Goal: Task Accomplishment & Management: Manage account settings

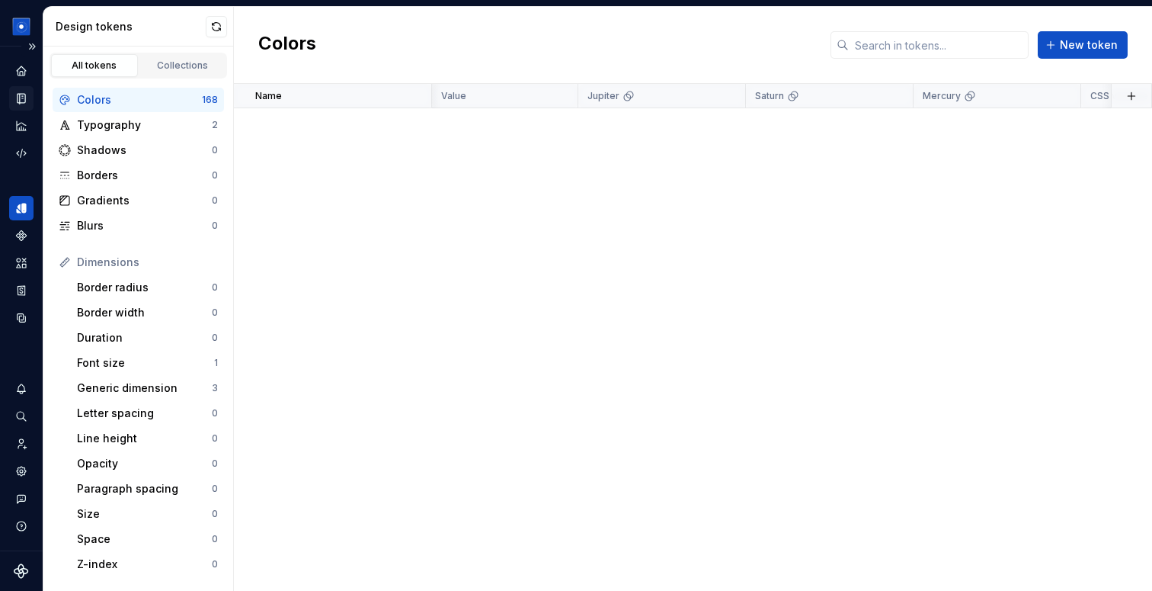
scroll to position [5105, 144]
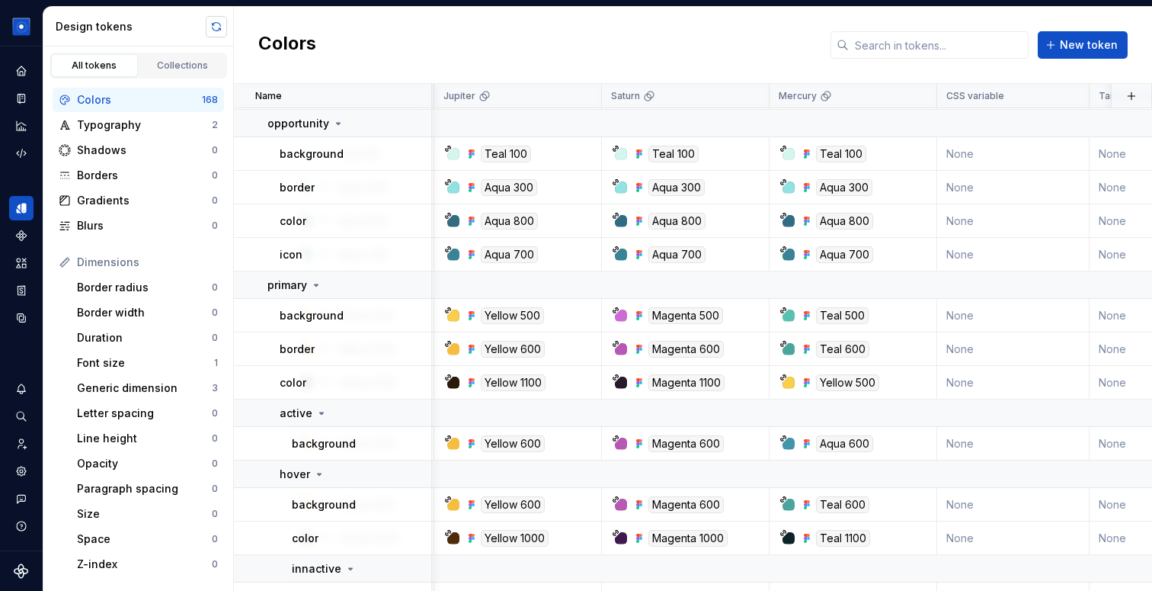
click at [214, 27] on button "button" at bounding box center [216, 26] width 21 height 21
click at [19, 106] on div "Documentation" at bounding box center [21, 98] width 24 height 24
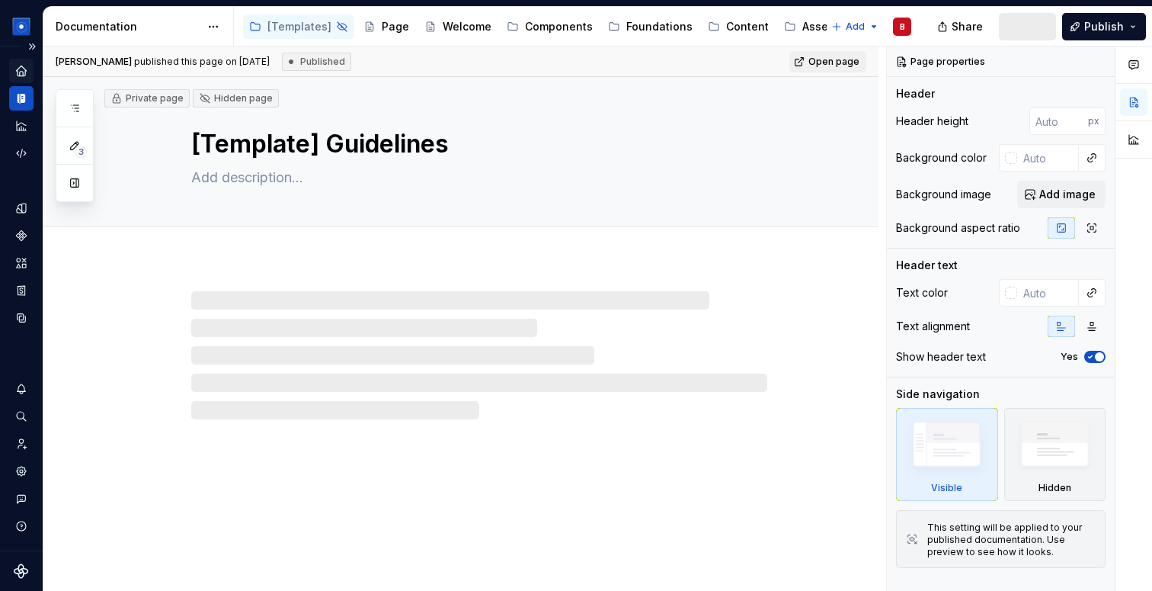
click at [23, 72] on icon "Home" at bounding box center [21, 71] width 10 height 10
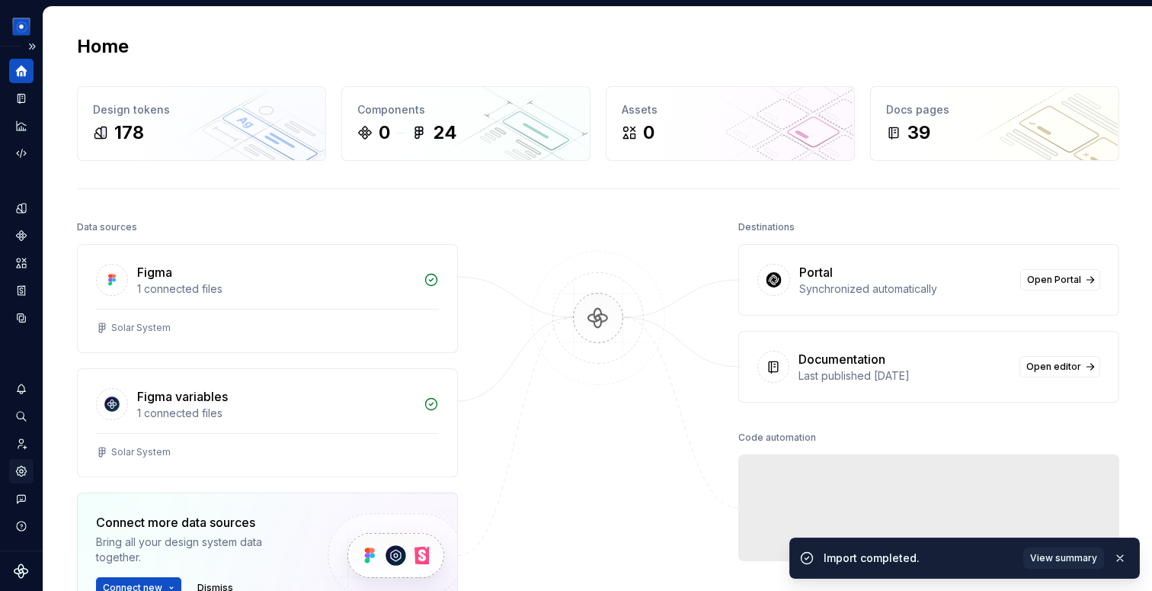
click at [27, 467] on icon "Settings" at bounding box center [21, 471] width 14 height 14
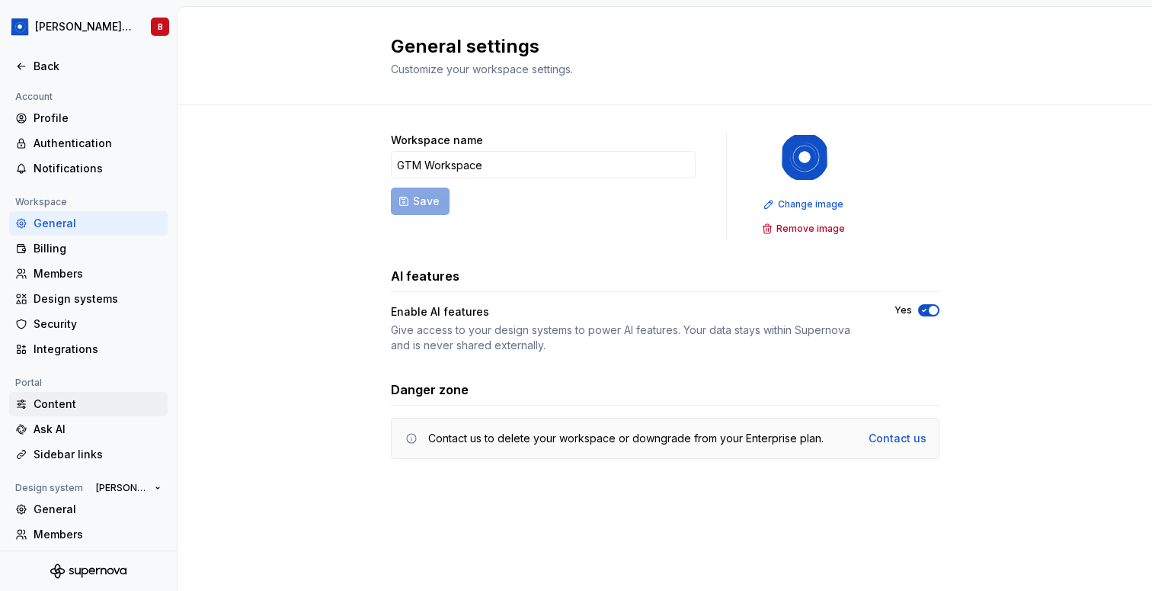
click at [63, 414] on div "Content" at bounding box center [88, 404] width 159 height 24
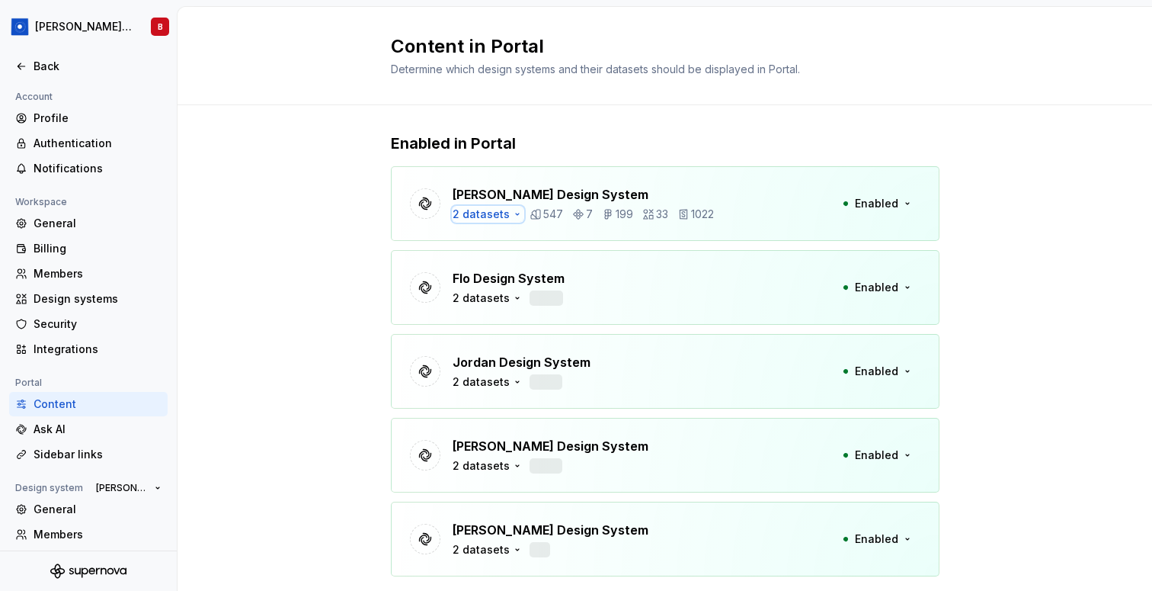
click at [492, 213] on div "2 datasets" at bounding box center [481, 214] width 57 height 15
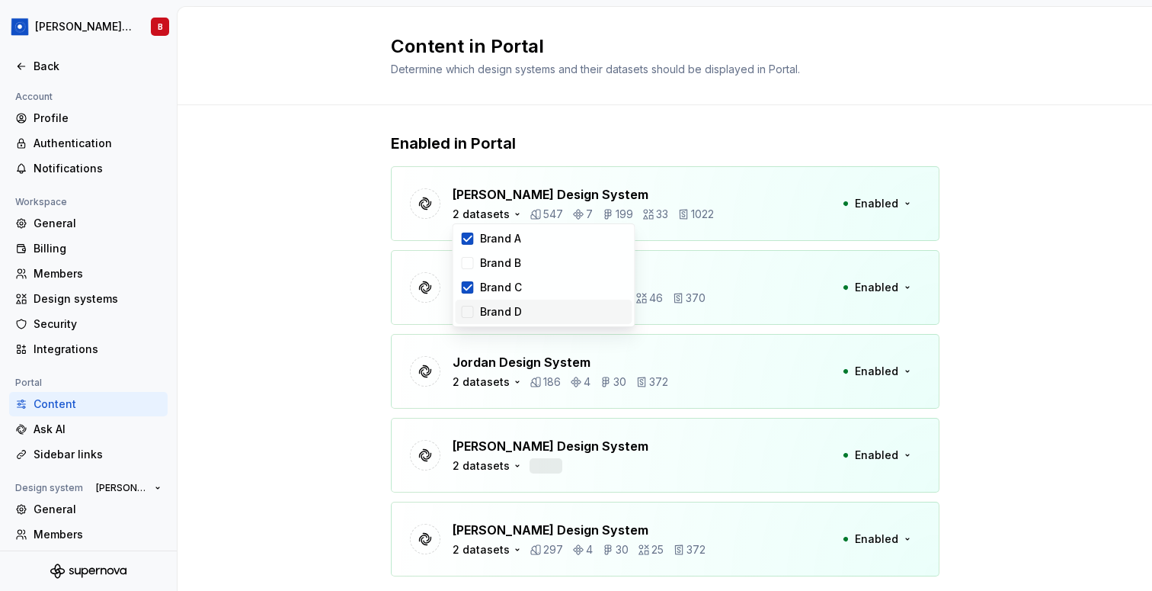
click at [474, 313] on div "Brand D" at bounding box center [544, 312] width 177 height 24
click at [473, 291] on icon at bounding box center [468, 287] width 12 height 12
click at [470, 237] on icon at bounding box center [468, 238] width 8 height 5
click at [330, 234] on div "Enabled in Portal [PERSON_NAME] Design System Brand D 547 7 199 33 1022 Enabled…" at bounding box center [665, 512] width 975 height 814
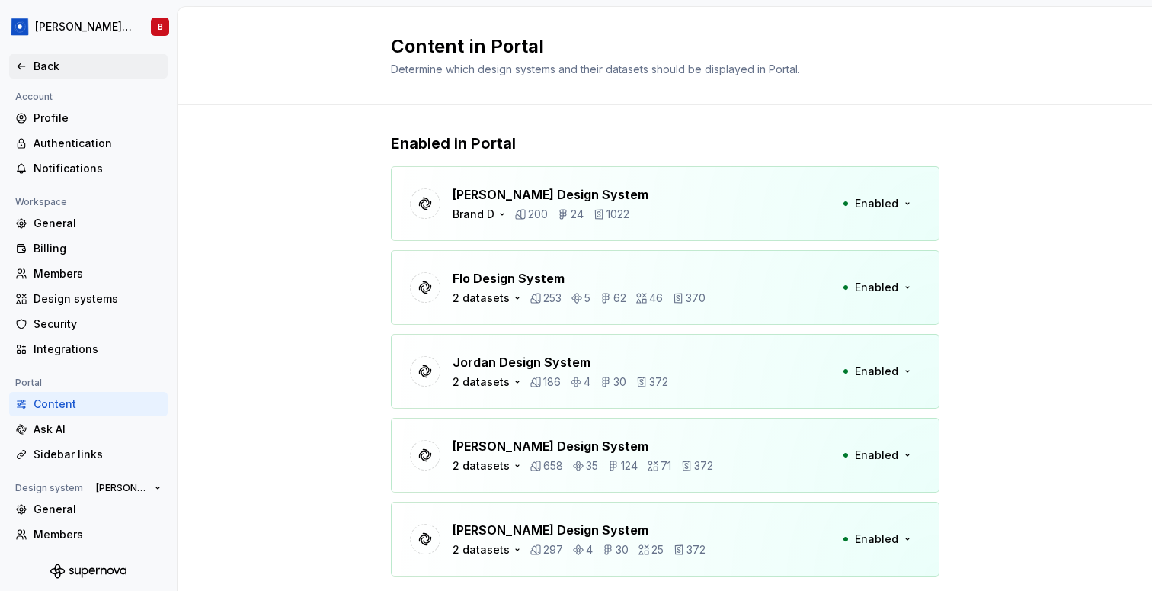
click at [43, 56] on div "Back" at bounding box center [88, 66] width 159 height 24
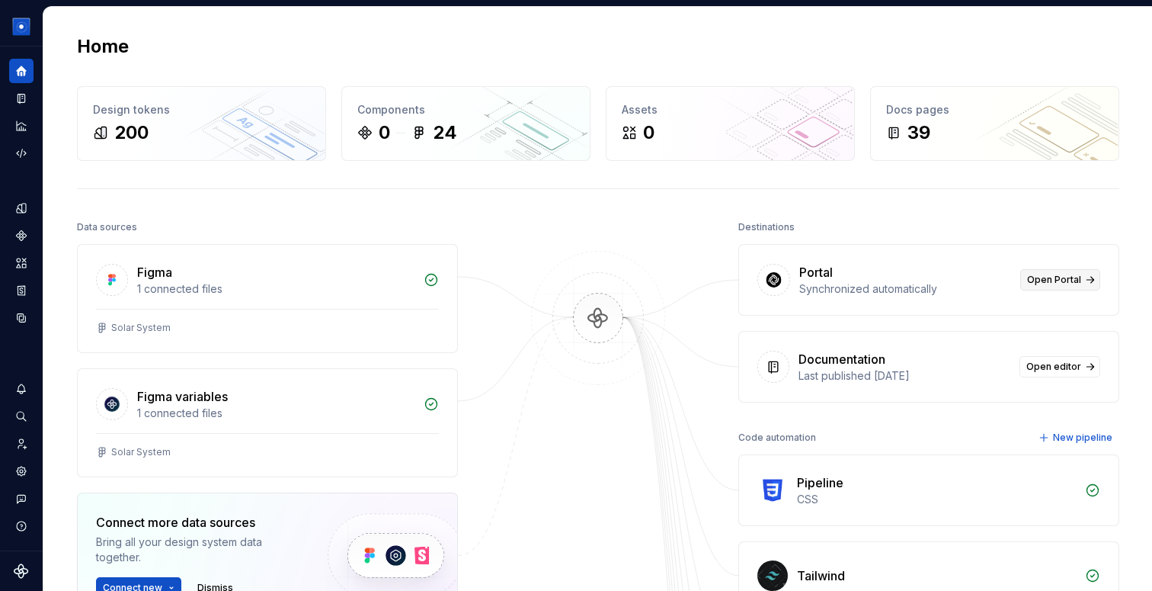
click at [1073, 277] on span "Open Portal" at bounding box center [1054, 280] width 54 height 12
click at [27, 153] on icon "Code automation" at bounding box center [21, 153] width 14 height 14
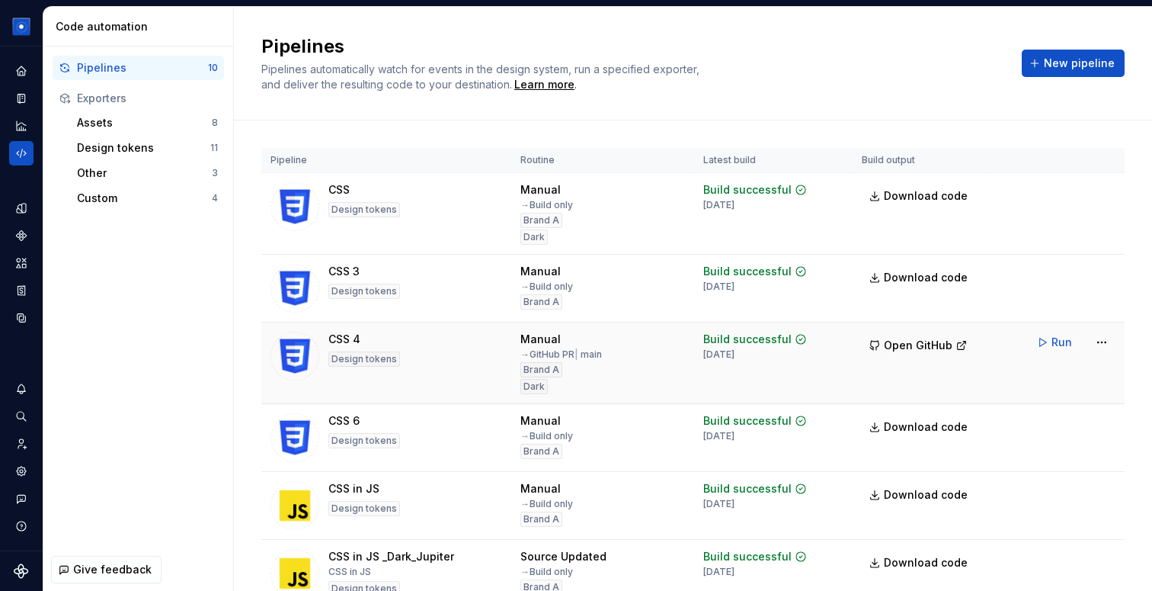
scroll to position [400, 0]
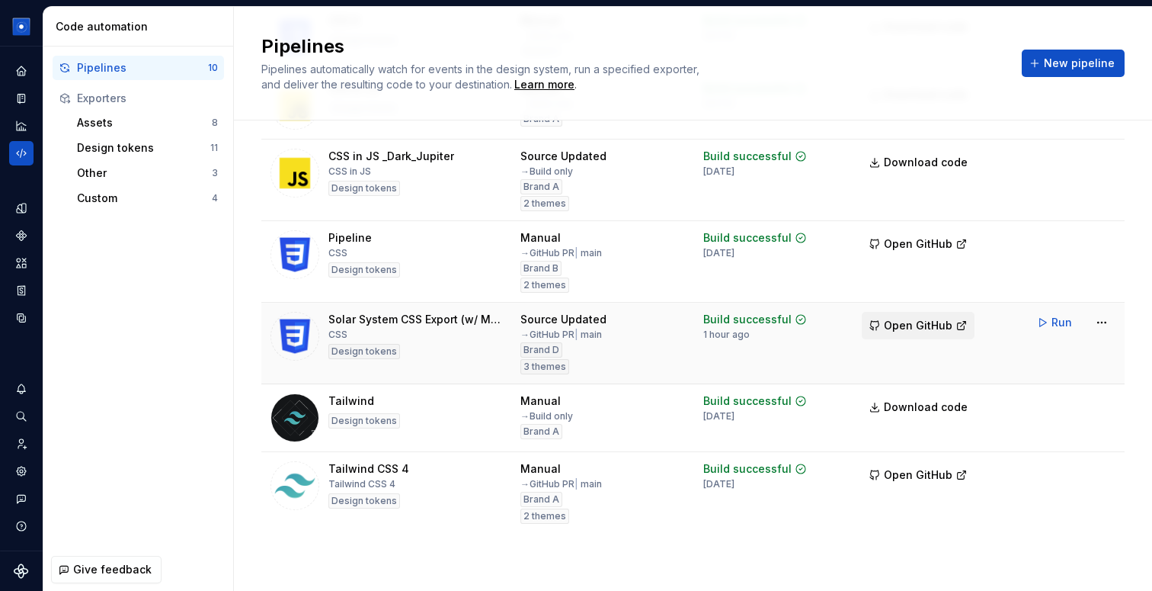
click at [919, 328] on span "Open GitHub" at bounding box center [918, 325] width 69 height 15
click at [1052, 325] on button "Run" at bounding box center [1056, 322] width 53 height 27
click at [20, 71] on icon "Home" at bounding box center [21, 71] width 10 height 10
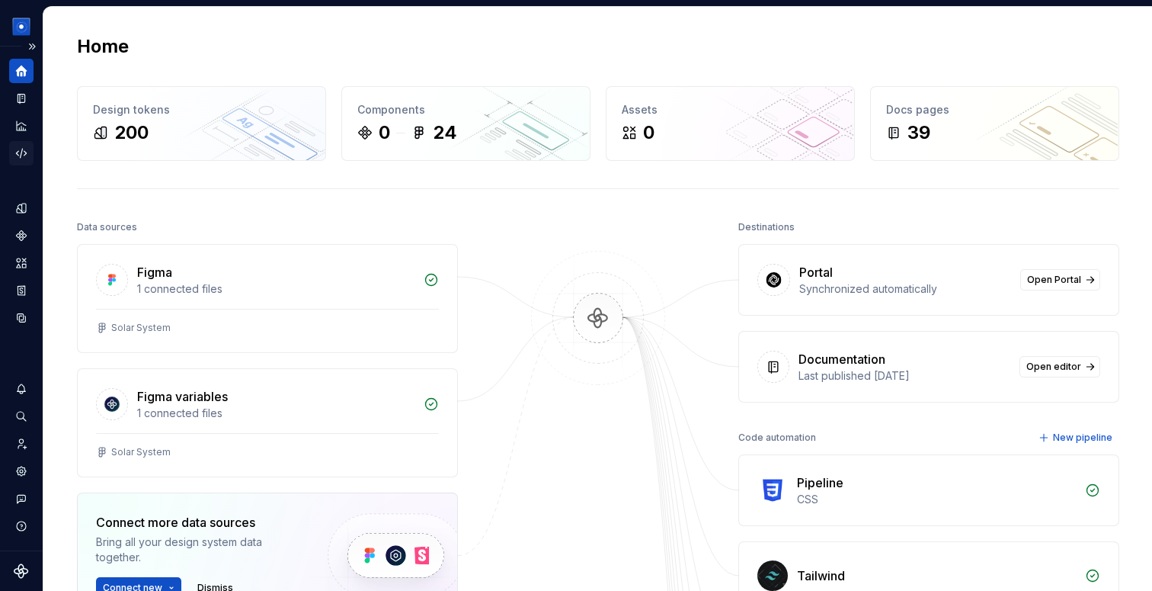
click at [26, 152] on icon "Code automation" at bounding box center [21, 153] width 14 height 14
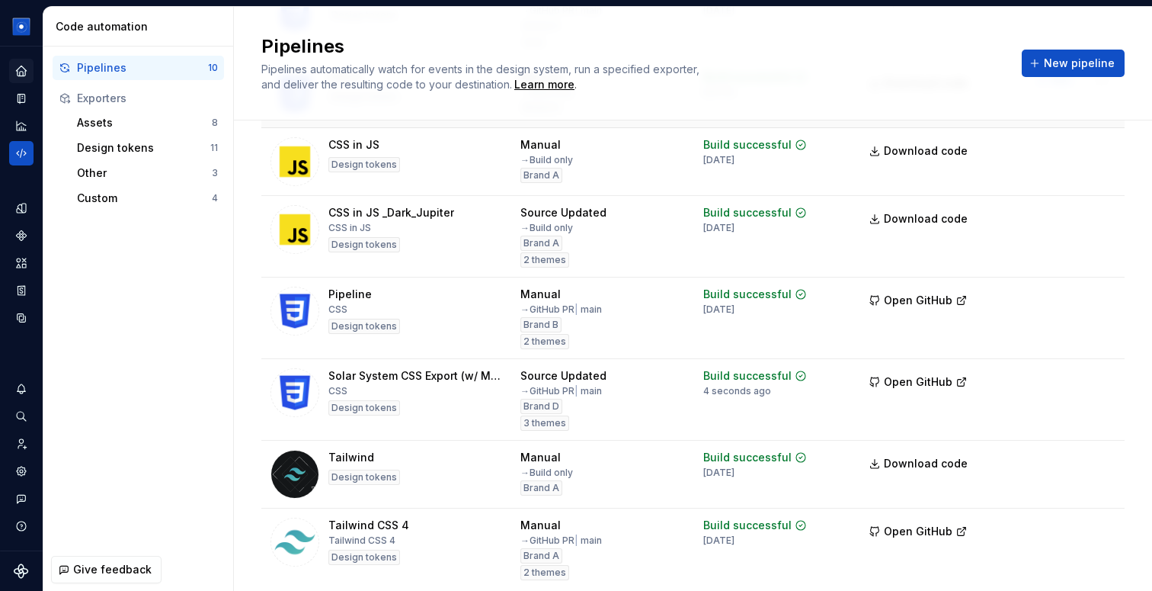
scroll to position [400, 0]
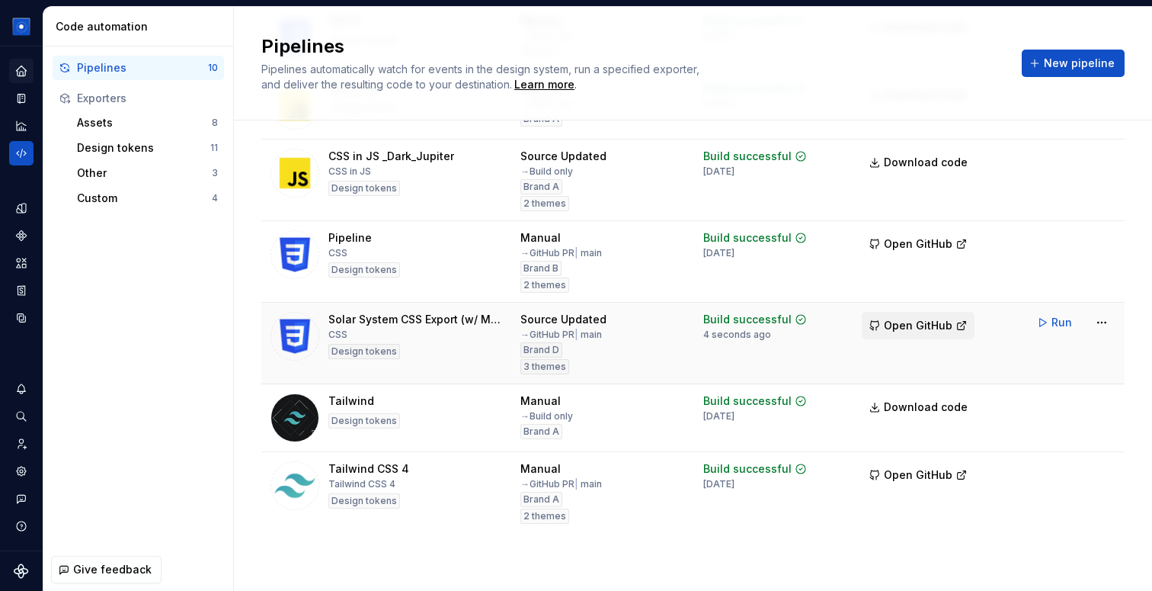
click at [922, 320] on span "Open GitHub" at bounding box center [918, 325] width 69 height 15
click at [24, 196] on div "Design tokens" at bounding box center [21, 208] width 24 height 24
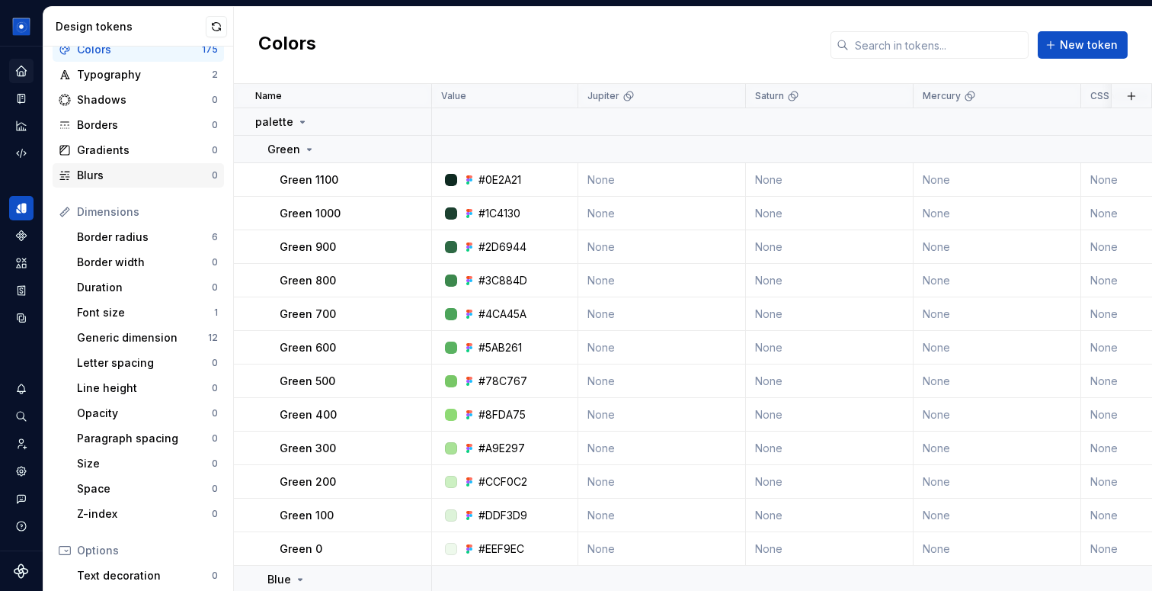
scroll to position [56, 0]
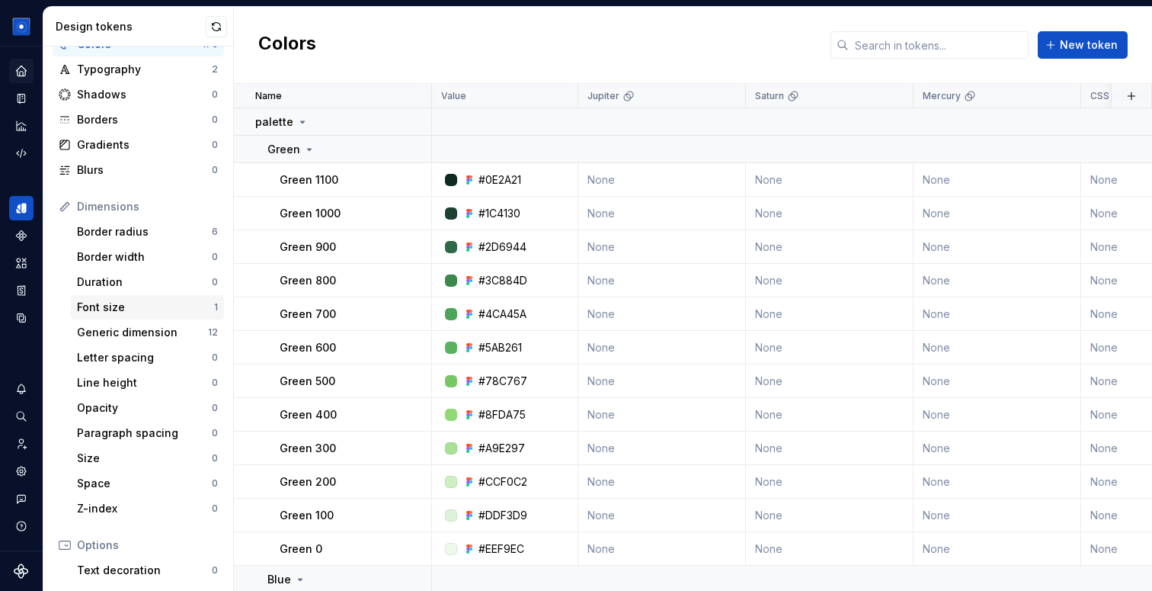
click at [151, 303] on div "Font size" at bounding box center [145, 307] width 137 height 15
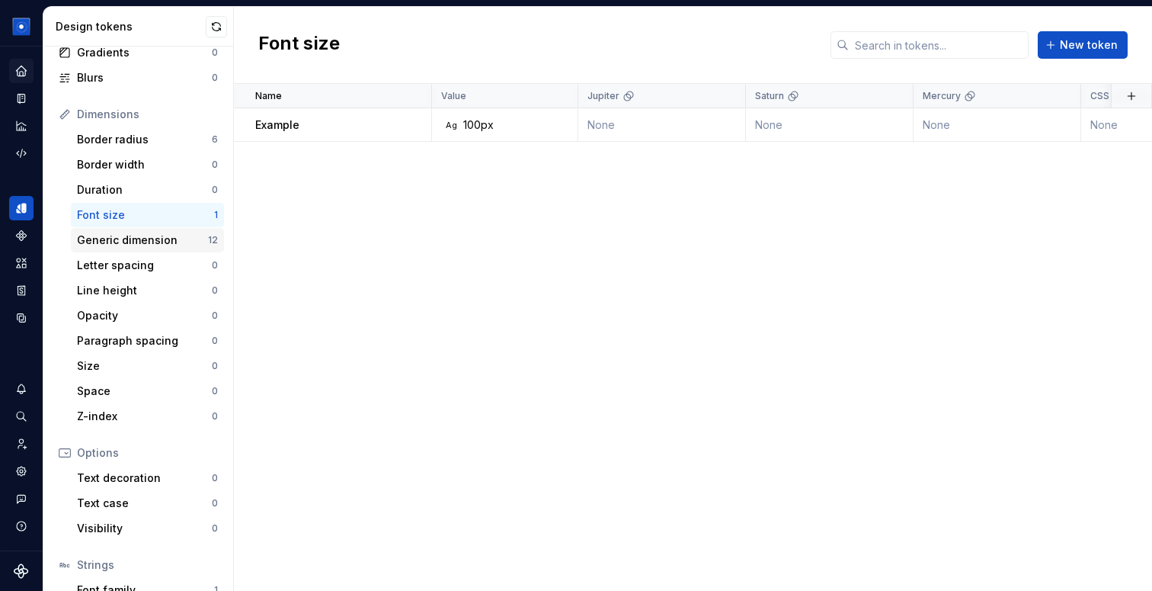
scroll to position [149, 0]
click at [149, 241] on div "Generic dimension" at bounding box center [142, 238] width 131 height 15
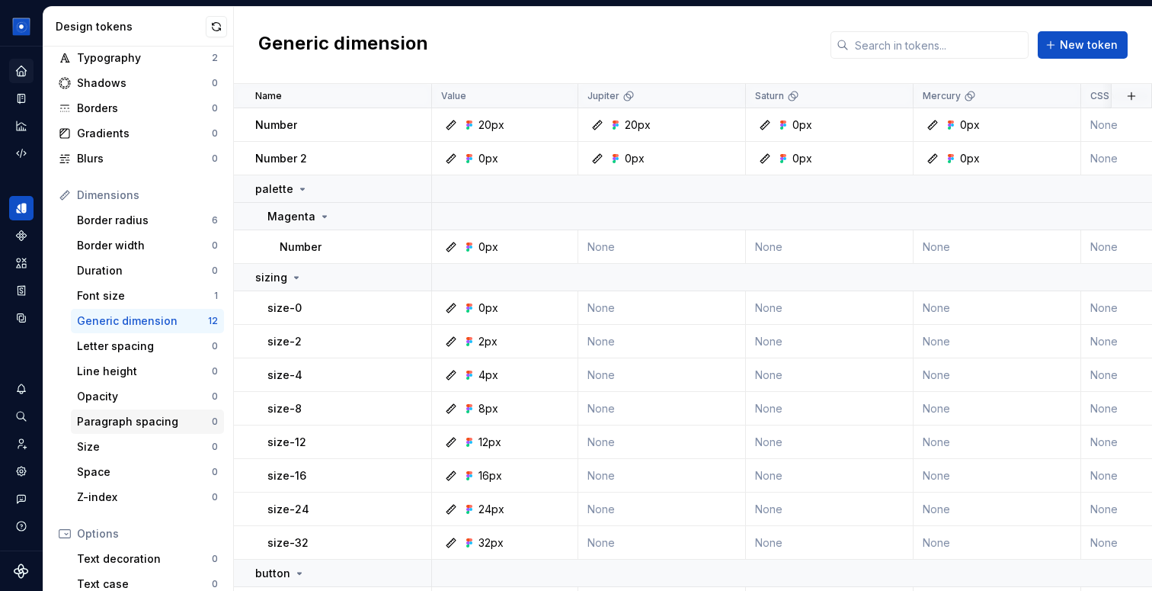
scroll to position [46, 0]
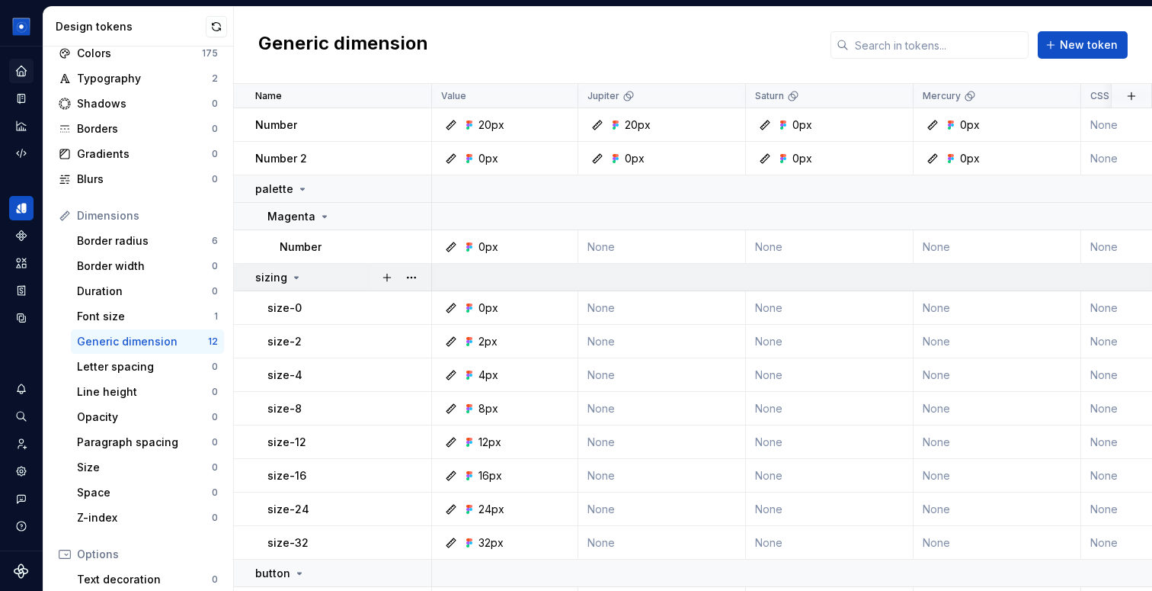
click at [293, 274] on icon at bounding box center [296, 277] width 12 height 12
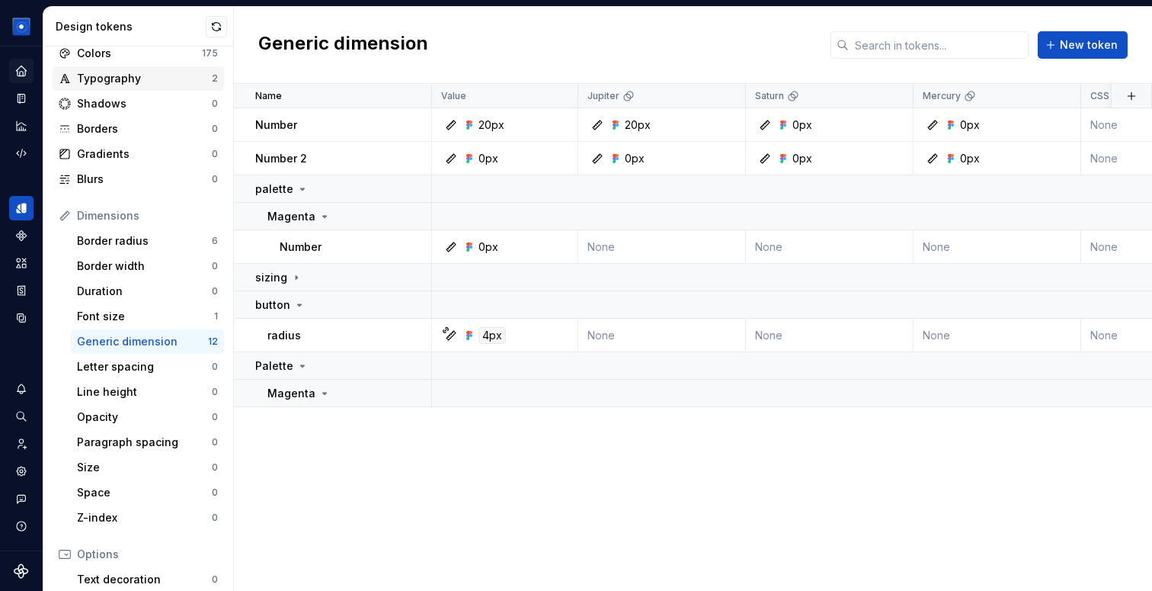
scroll to position [0, 0]
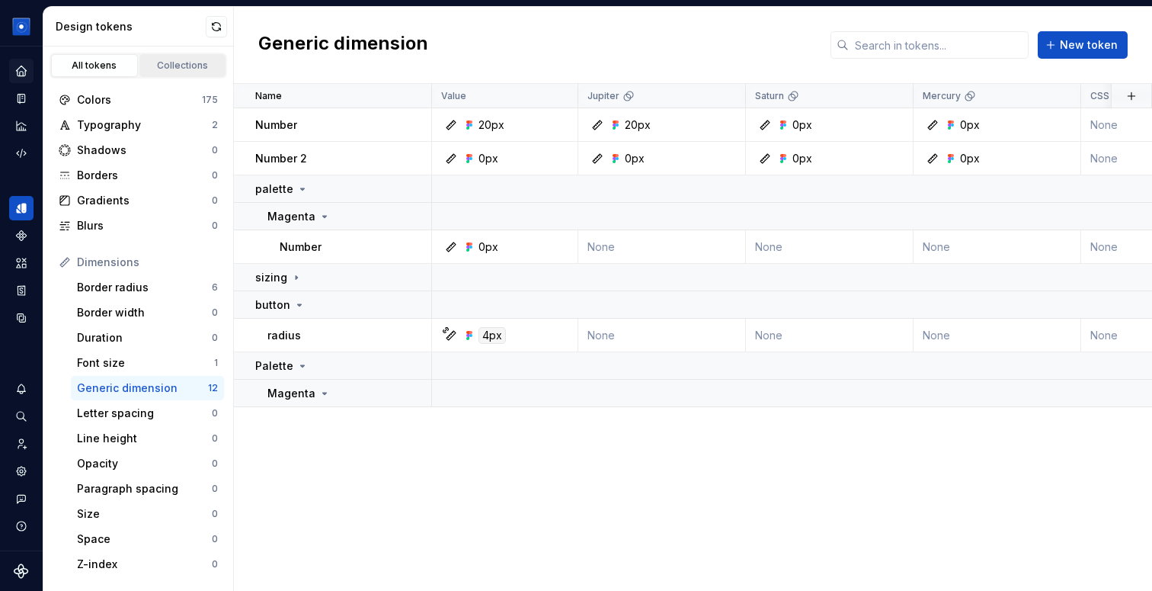
click at [162, 64] on div "Collections" at bounding box center [183, 65] width 76 height 12
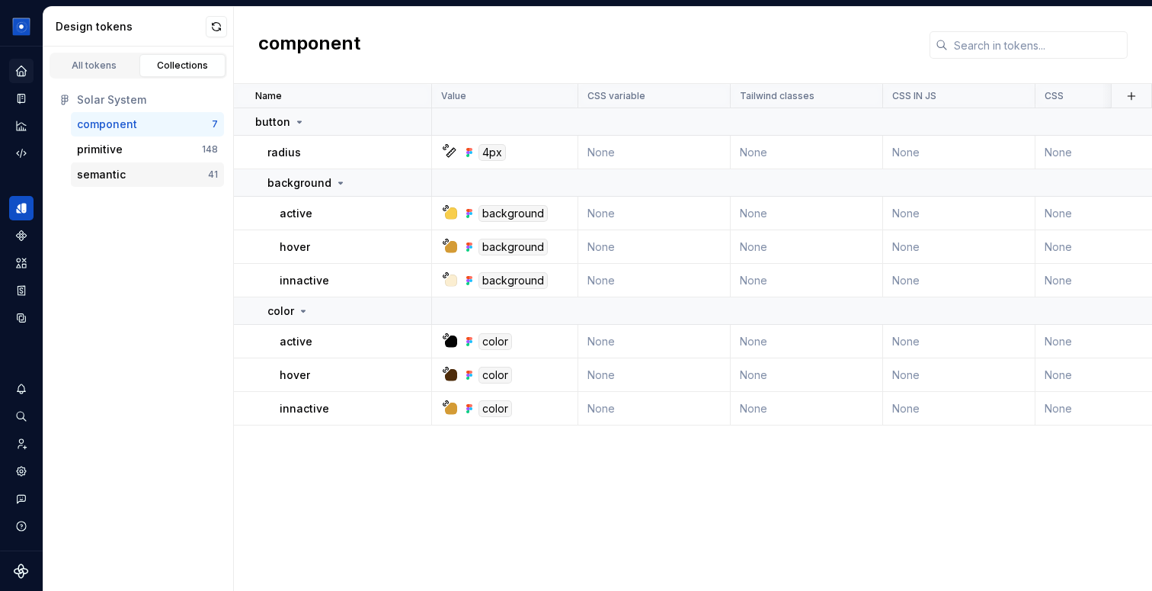
click at [140, 175] on div "semantic" at bounding box center [142, 174] width 131 height 15
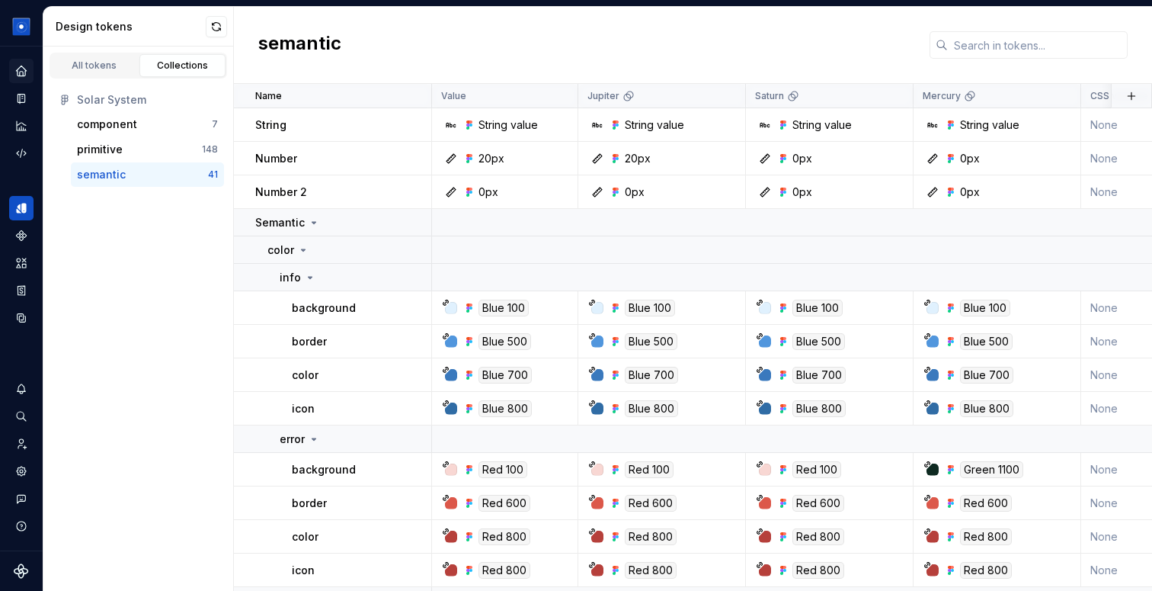
click at [22, 73] on icon "Home" at bounding box center [21, 71] width 14 height 14
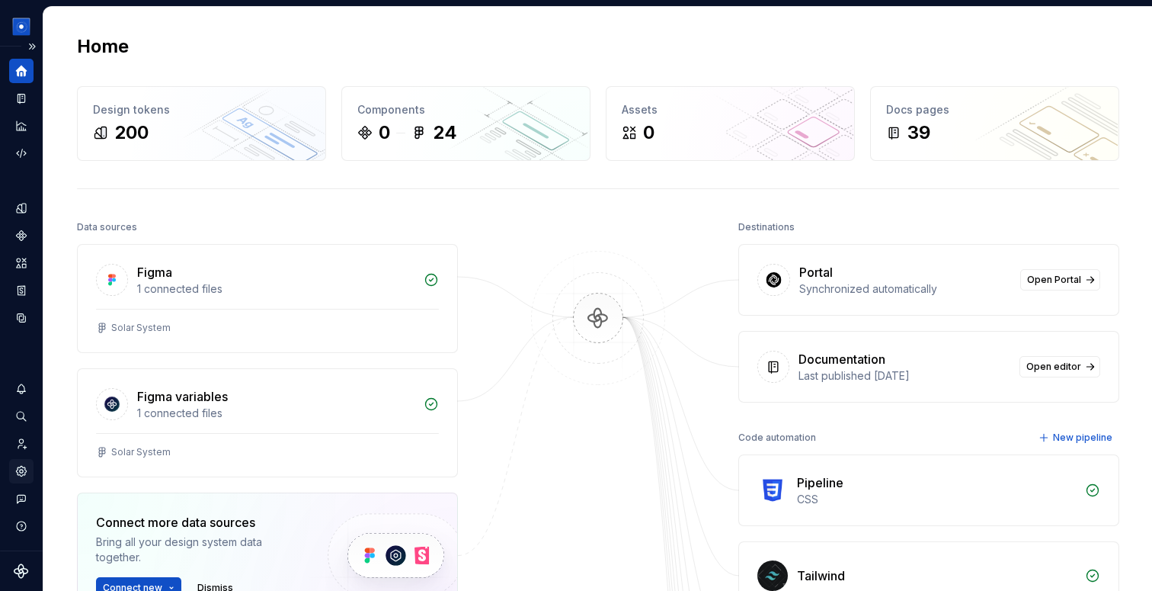
click at [16, 473] on icon "Settings" at bounding box center [21, 471] width 14 height 14
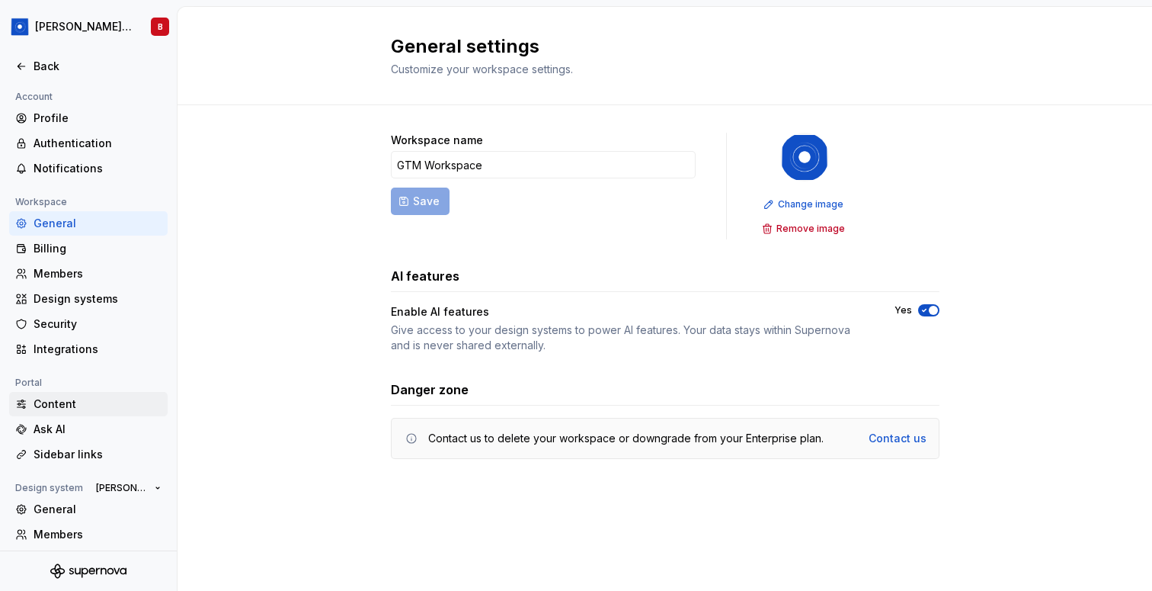
click at [43, 400] on div "Content" at bounding box center [98, 403] width 128 height 15
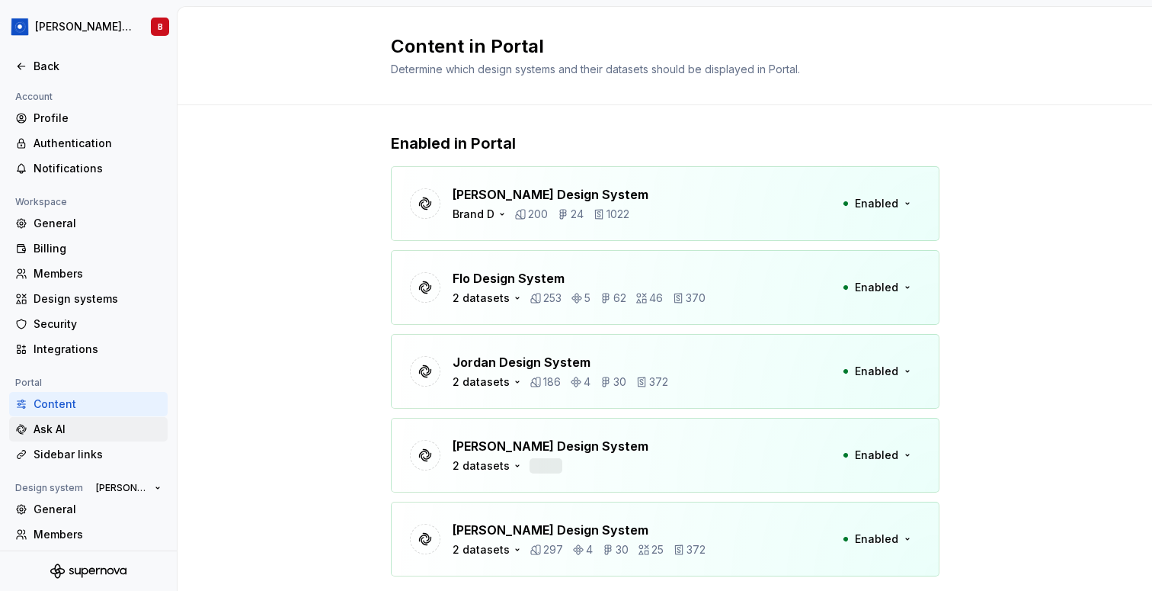
click at [46, 432] on div "Ask AI" at bounding box center [98, 429] width 128 height 15
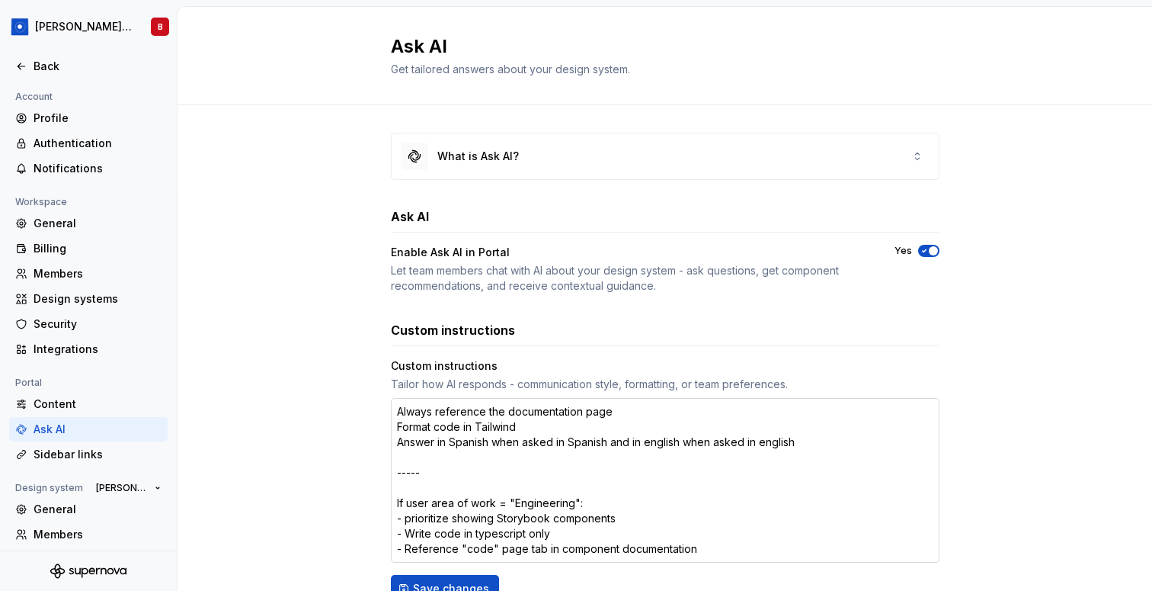
click at [501, 429] on textarea "Always reference the documentation page Format code in Tailwind Answer in Spani…" at bounding box center [665, 480] width 549 height 165
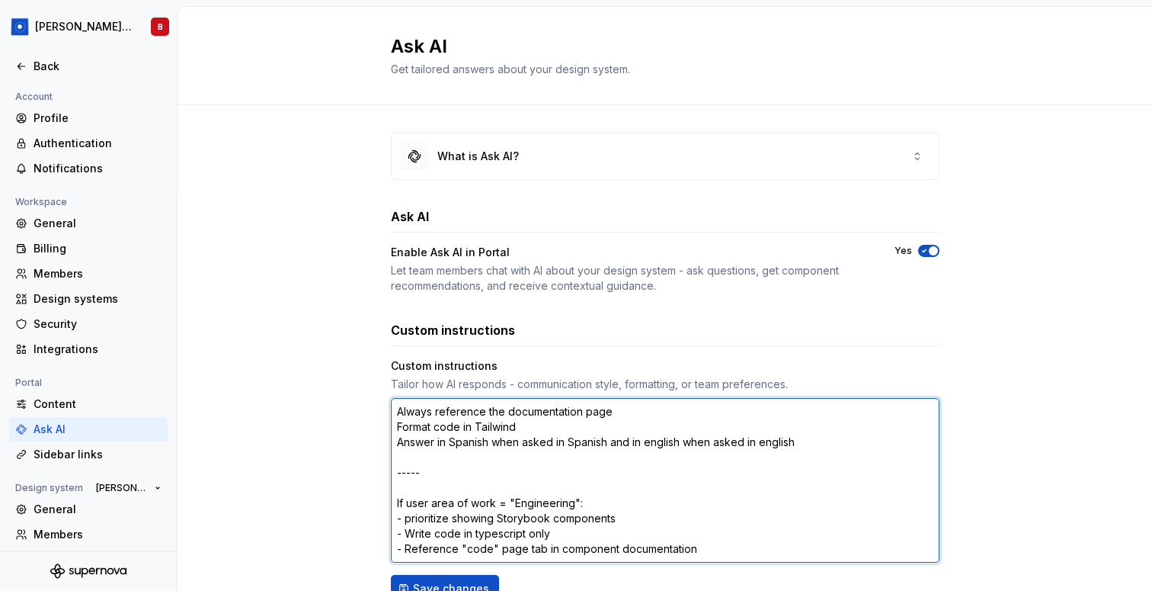
click at [501, 429] on textarea "Always reference the documentation page Format code in Tailwind Answer in Spani…" at bounding box center [665, 480] width 549 height 165
type textarea "*"
type textarea "Always reference the documentation page Format code in t Answer in Spanish when…"
type textarea "*"
type textarea "Always reference the documentation page Format code in ty Answer in Spanish whe…"
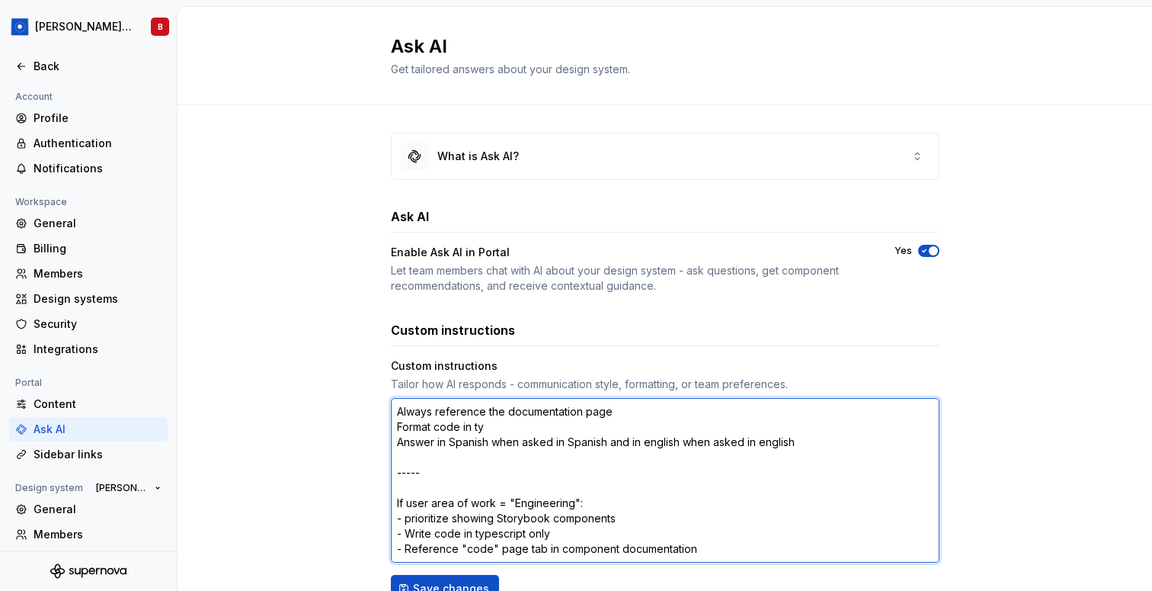
type textarea "*"
type textarea "Always reference the documentation page Format code in typ Answer in Spanish wh…"
type textarea "*"
type textarea "Always reference the documentation page Format code in type Answer in Spanish w…"
type textarea "*"
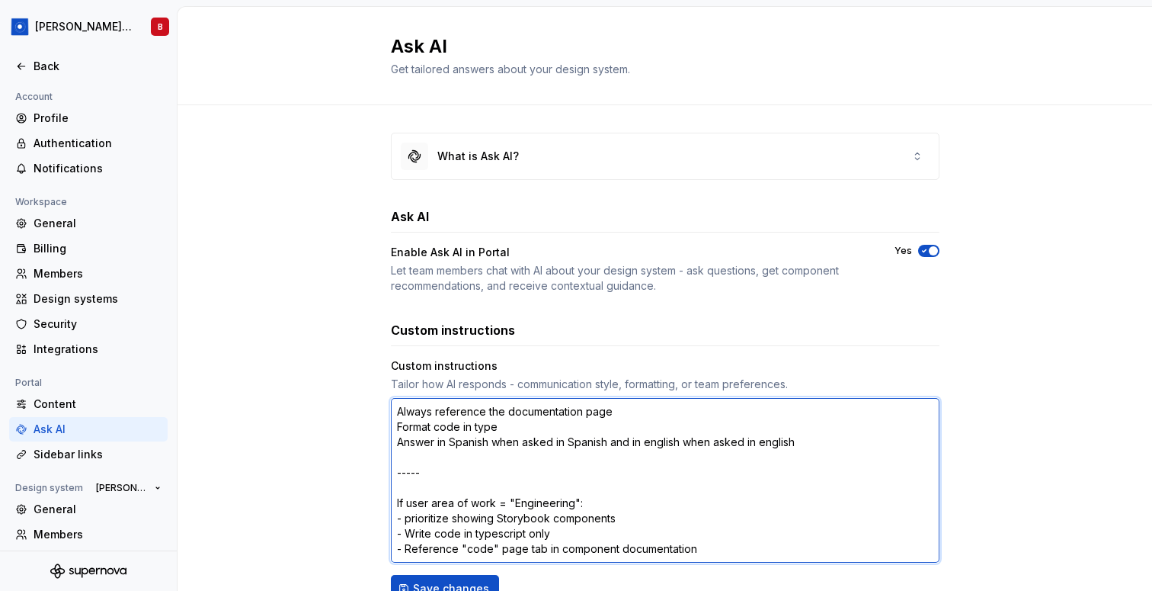
type textarea "Always reference the documentation page Format code in types Answer in Spanish …"
type textarea "*"
type textarea "Always reference the documentation page Format code in typesc Answer in Spanish…"
type textarea "*"
type textarea "Always reference the documentation page Format code in typescr Answer in Spanis…"
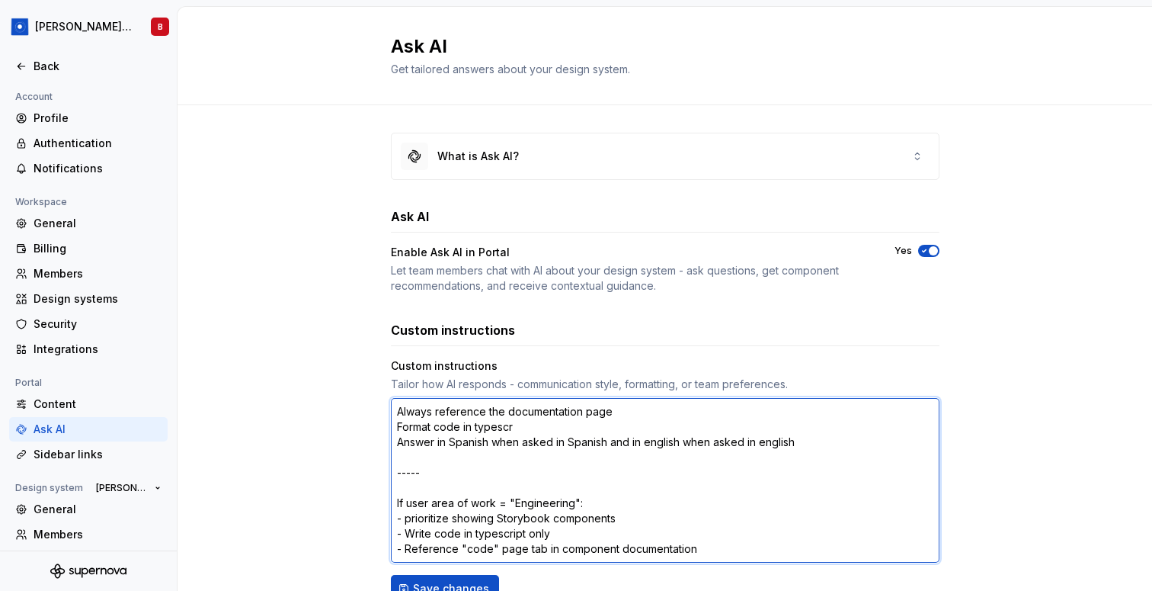
type textarea "*"
type textarea "Always reference the documentation page Format code in typescri Answer in Spani…"
type textarea "*"
type textarea "Always reference the documentation page Format code in typescrit Answer in Span…"
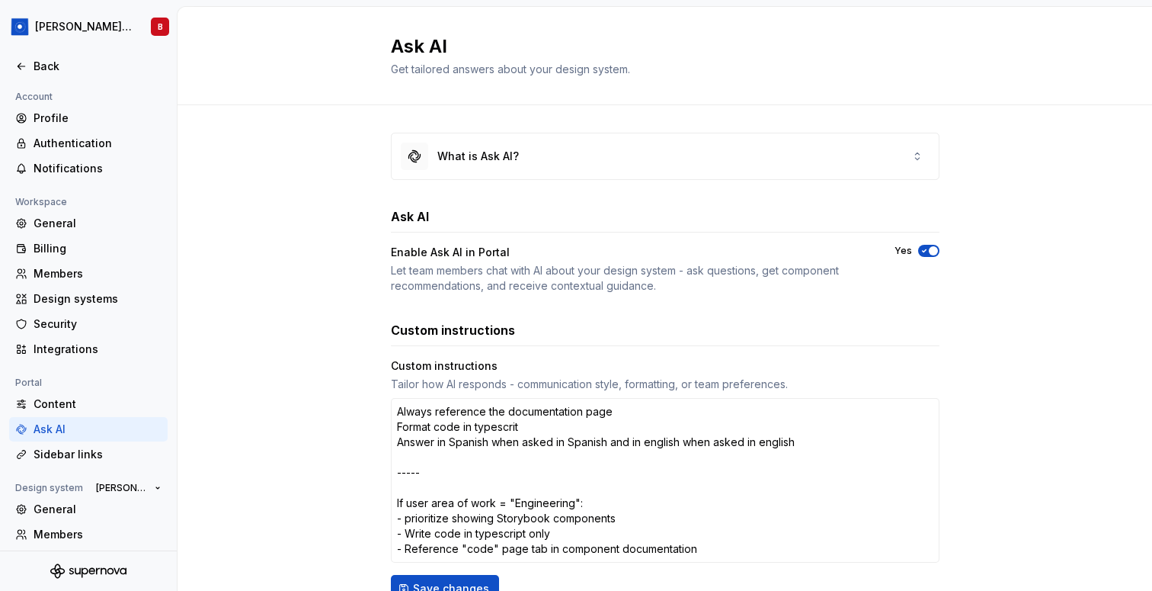
click at [331, 412] on div "What is Ask AI? Ask AI Enable Ask AI in Portal Let team members chat with AI ab…" at bounding box center [665, 439] width 975 height 668
click at [426, 579] on button "Save changes" at bounding box center [445, 588] width 108 height 27
type textarea "*"
